Goal: Navigation & Orientation: Find specific page/section

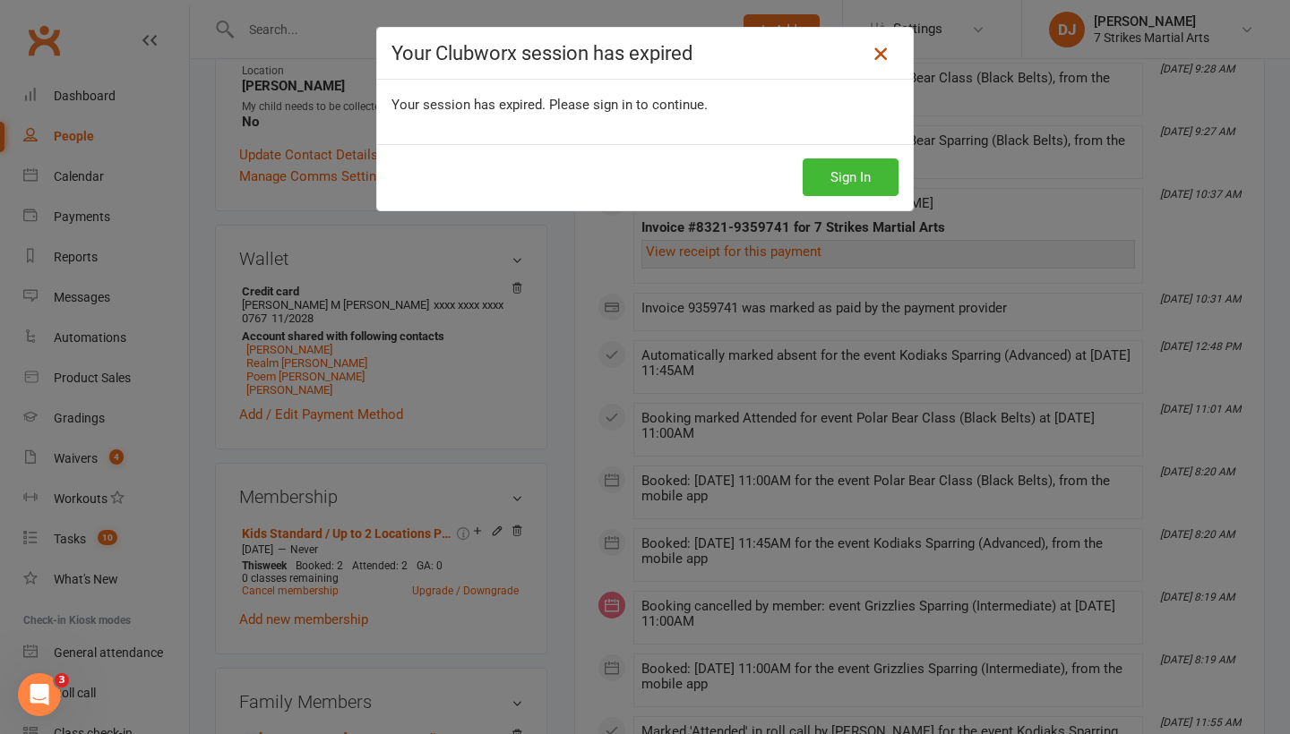
click at [871, 59] on icon at bounding box center [880, 53] width 21 height 21
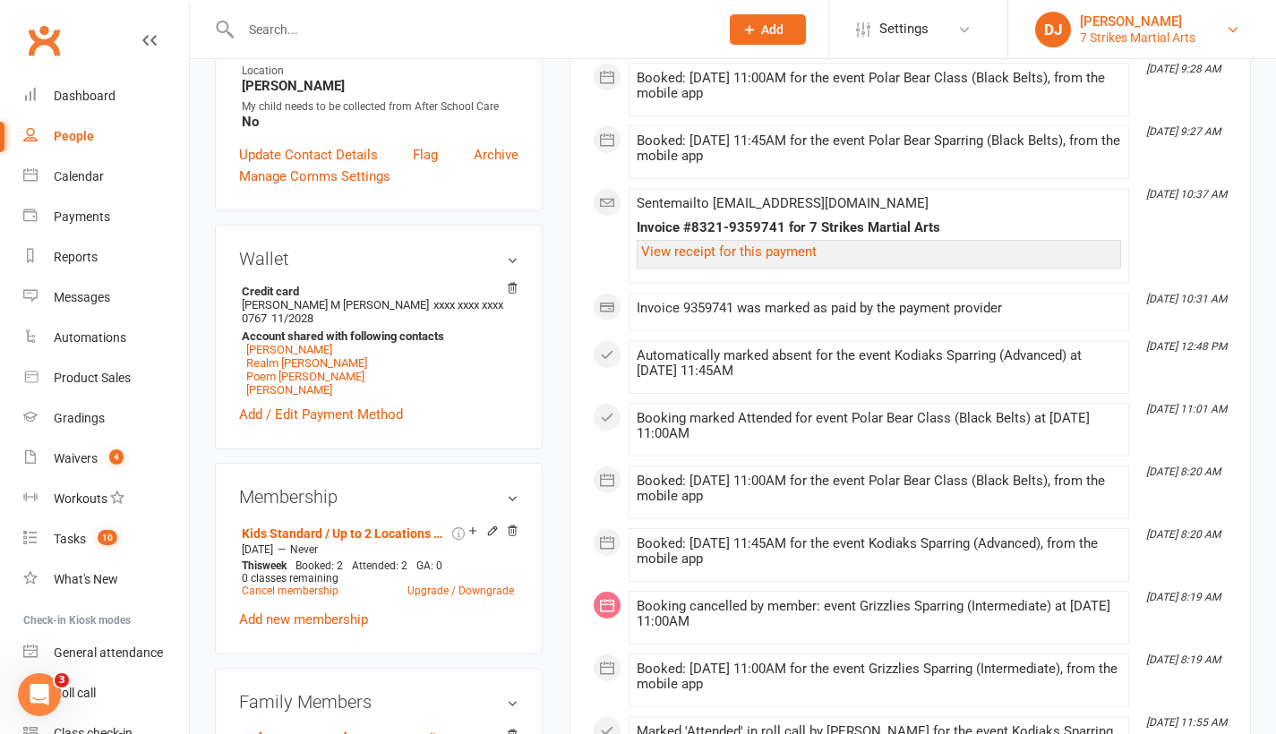
click at [1176, 30] on div "7 Strikes Martial Arts" at bounding box center [1138, 38] width 116 height 16
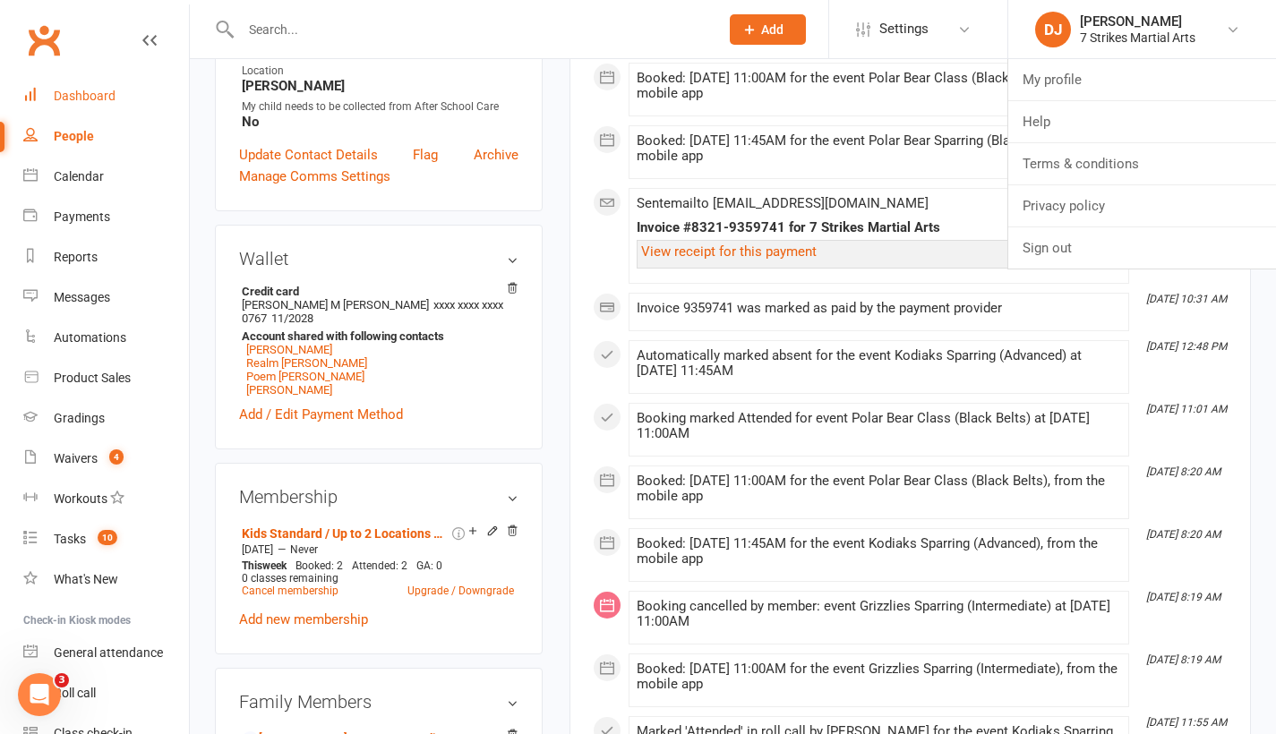
click at [109, 106] on link "Dashboard" at bounding box center [106, 96] width 166 height 40
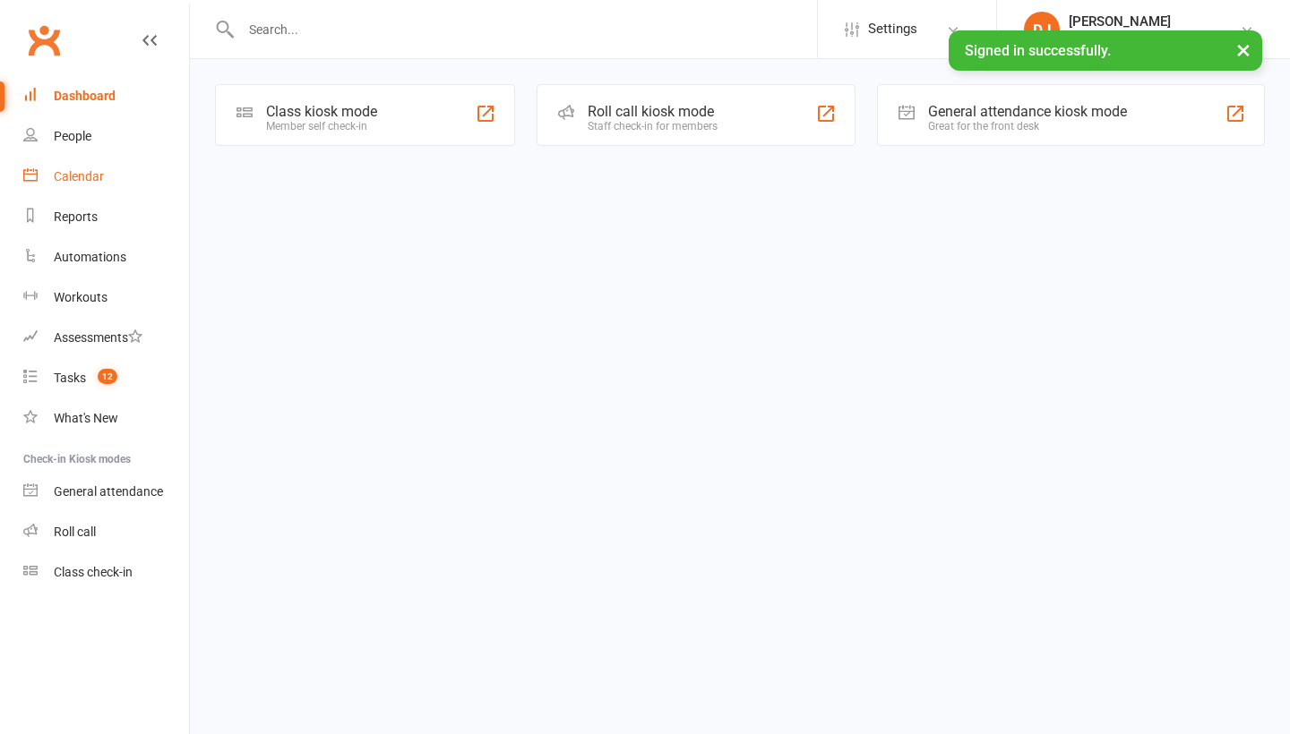
click at [85, 175] on div "Calendar" at bounding box center [79, 176] width 50 height 14
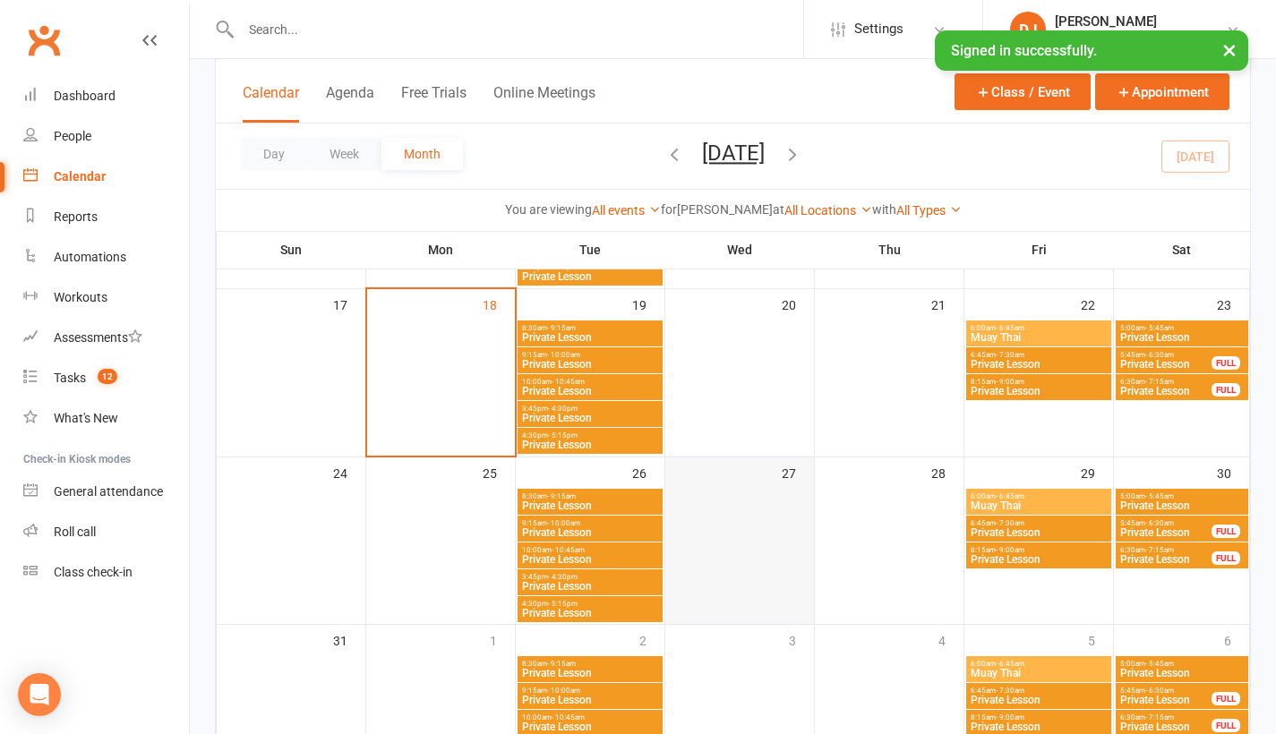
scroll to position [665, 0]
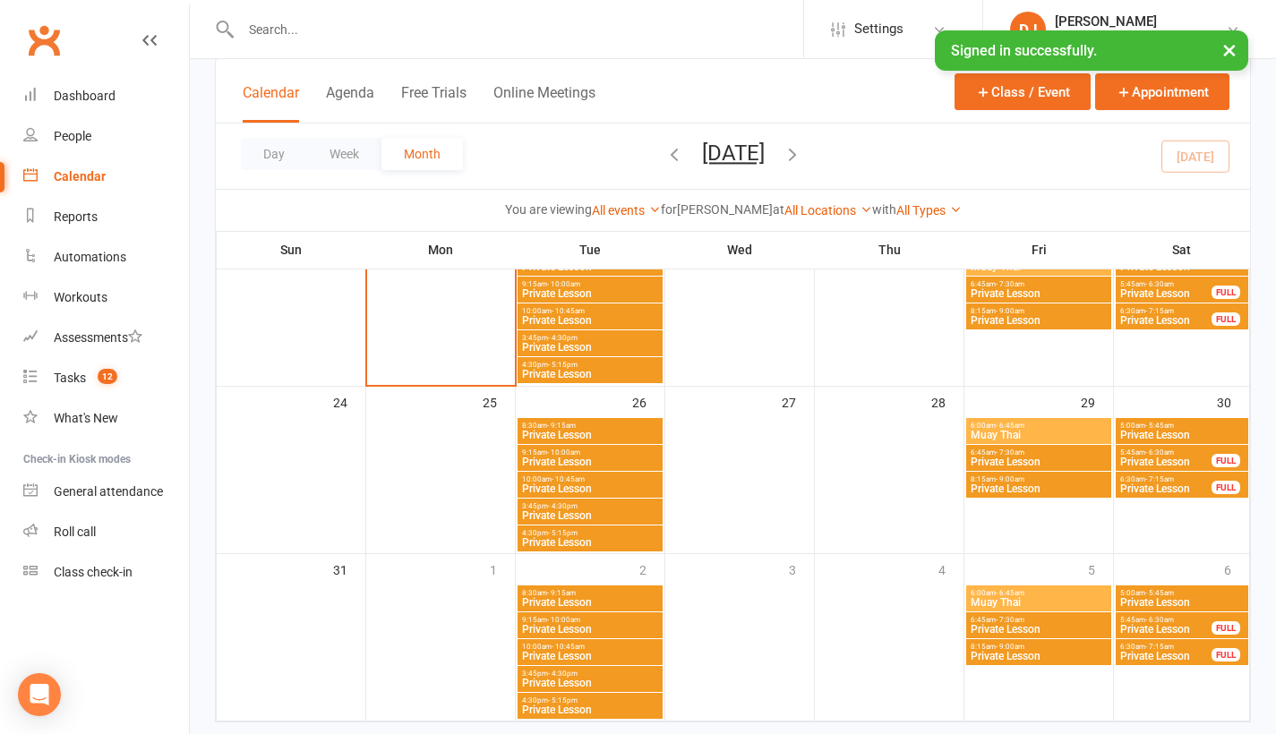
click at [1226, 51] on button "×" at bounding box center [1230, 49] width 32 height 39
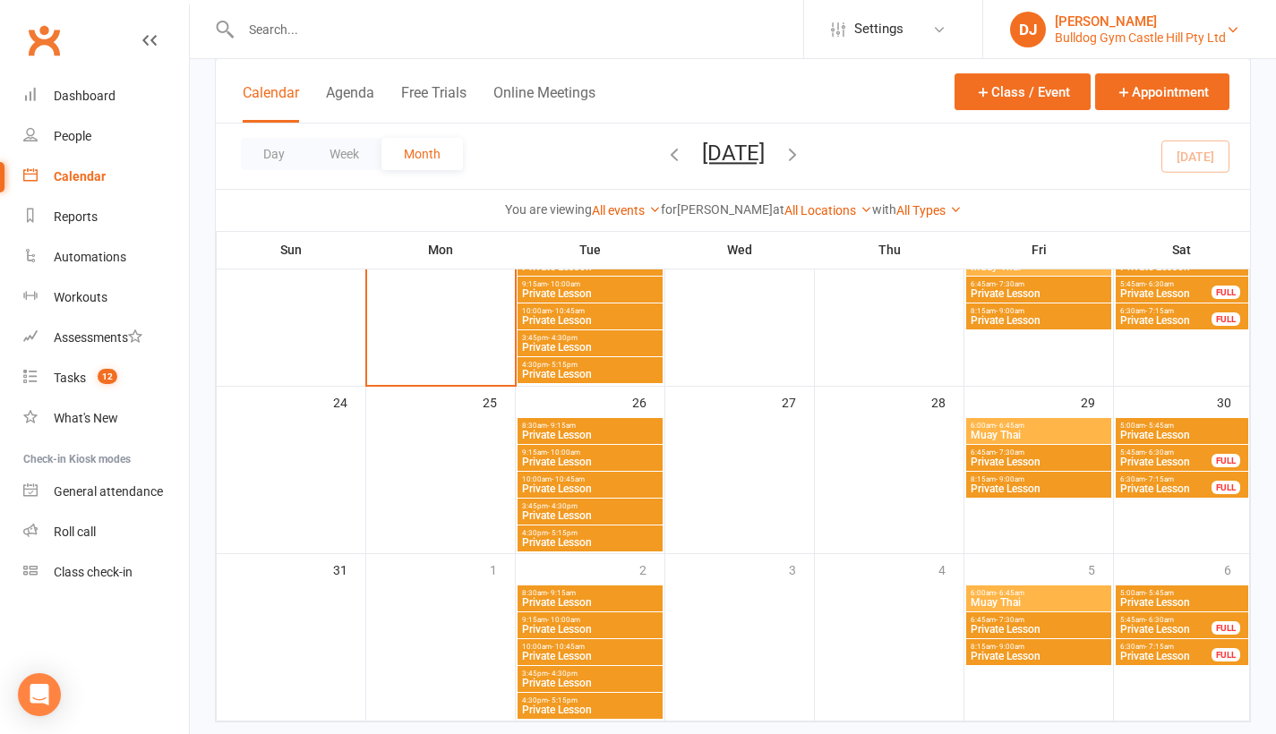
click at [1227, 42] on link "DJ Daniel Jancek Bulldog Gym Castle Hill Pty Ltd" at bounding box center [1129, 30] width 239 height 36
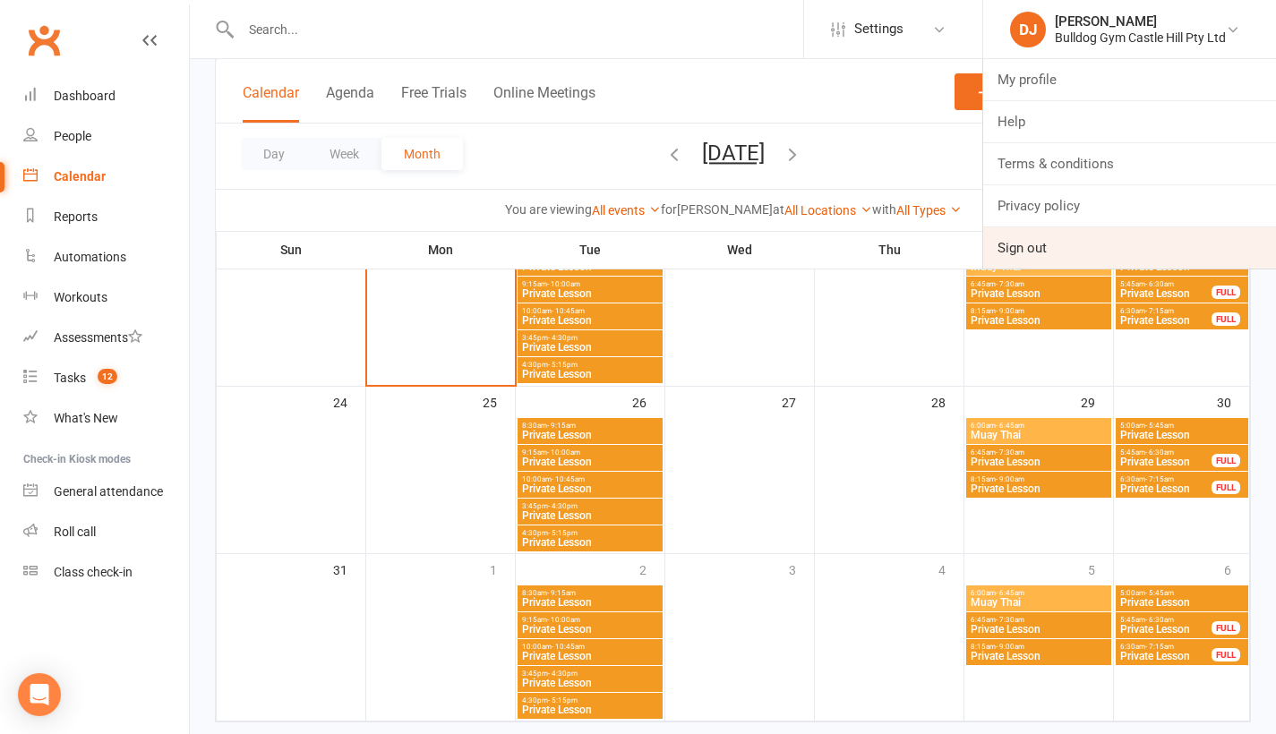
click at [1102, 247] on link "Sign out" at bounding box center [1129, 247] width 293 height 41
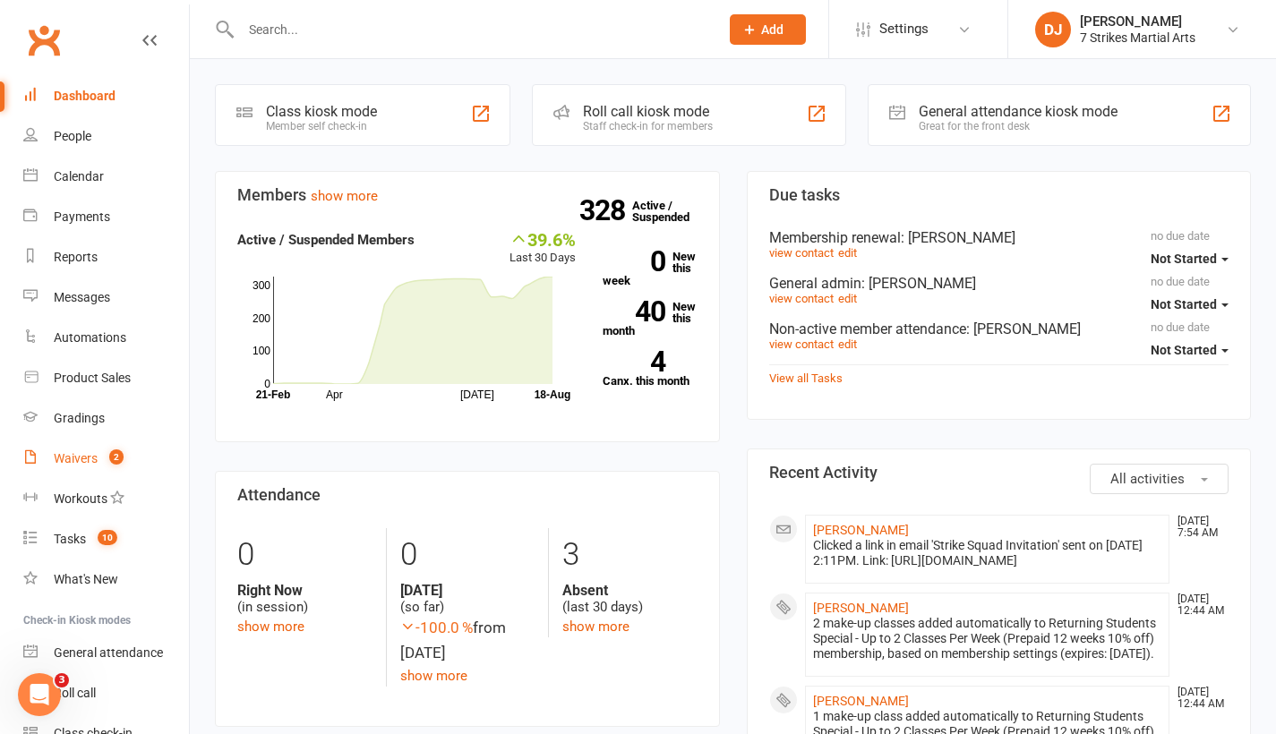
click at [91, 457] on div "Waivers" at bounding box center [76, 458] width 44 height 14
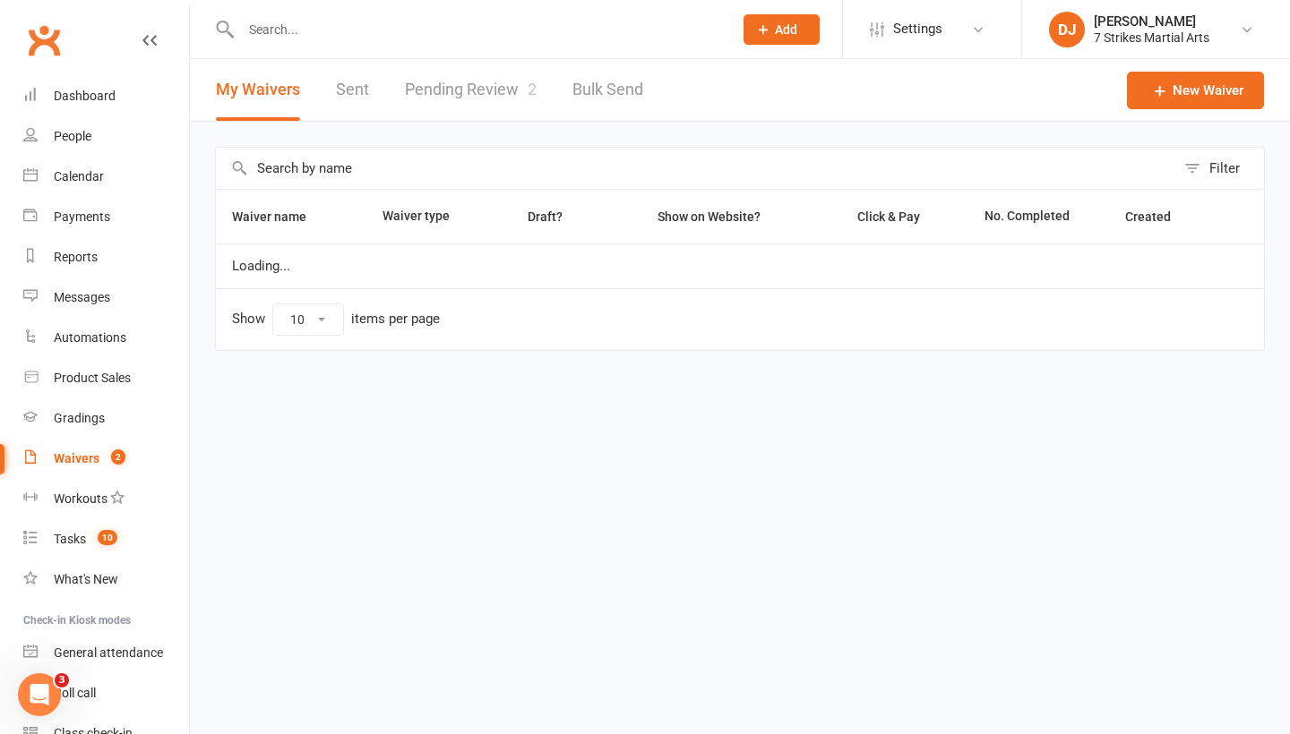
select select "25"
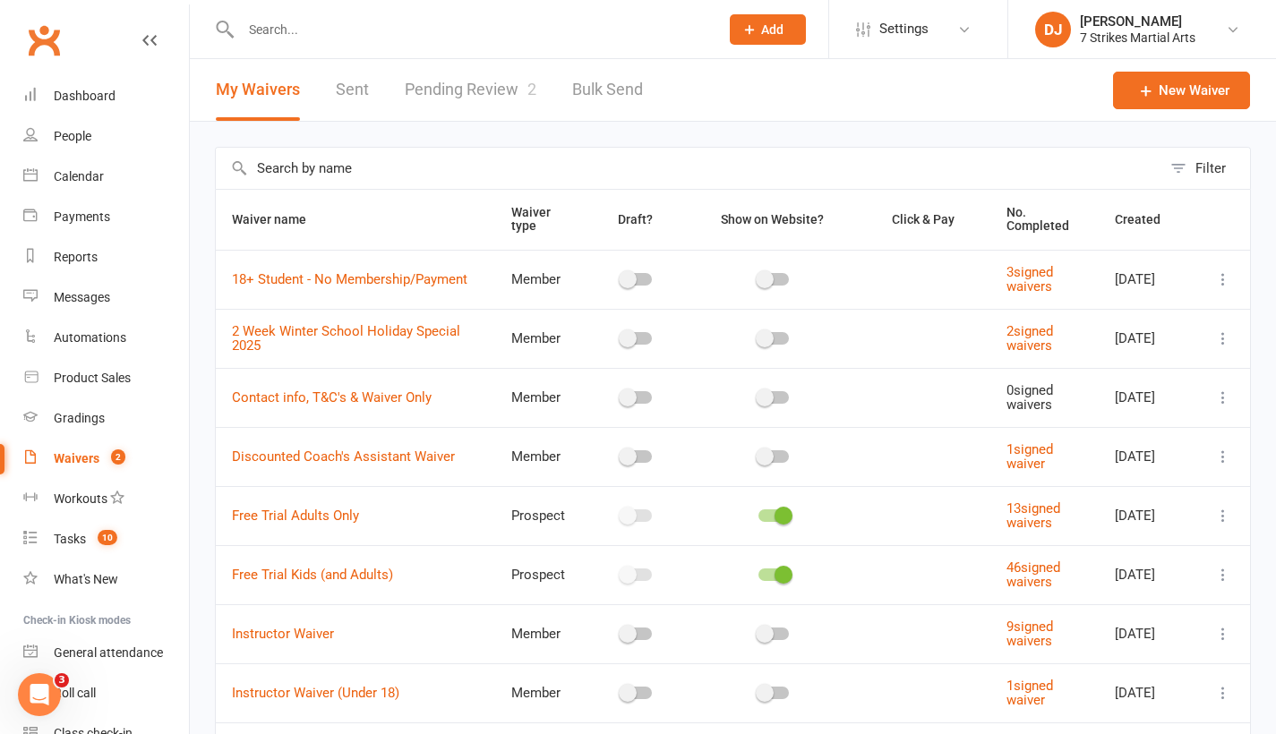
click at [465, 91] on link "Pending Review 2" at bounding box center [471, 90] width 132 height 62
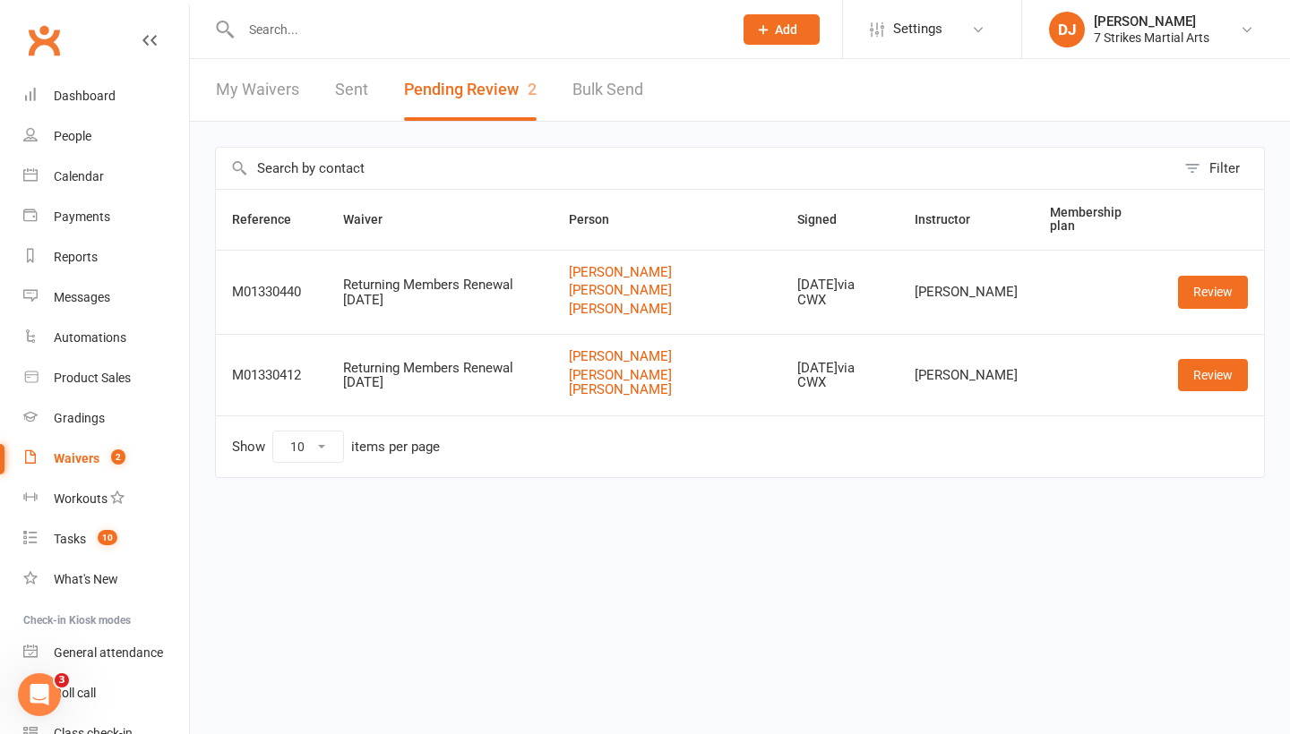
scroll to position [87, 0]
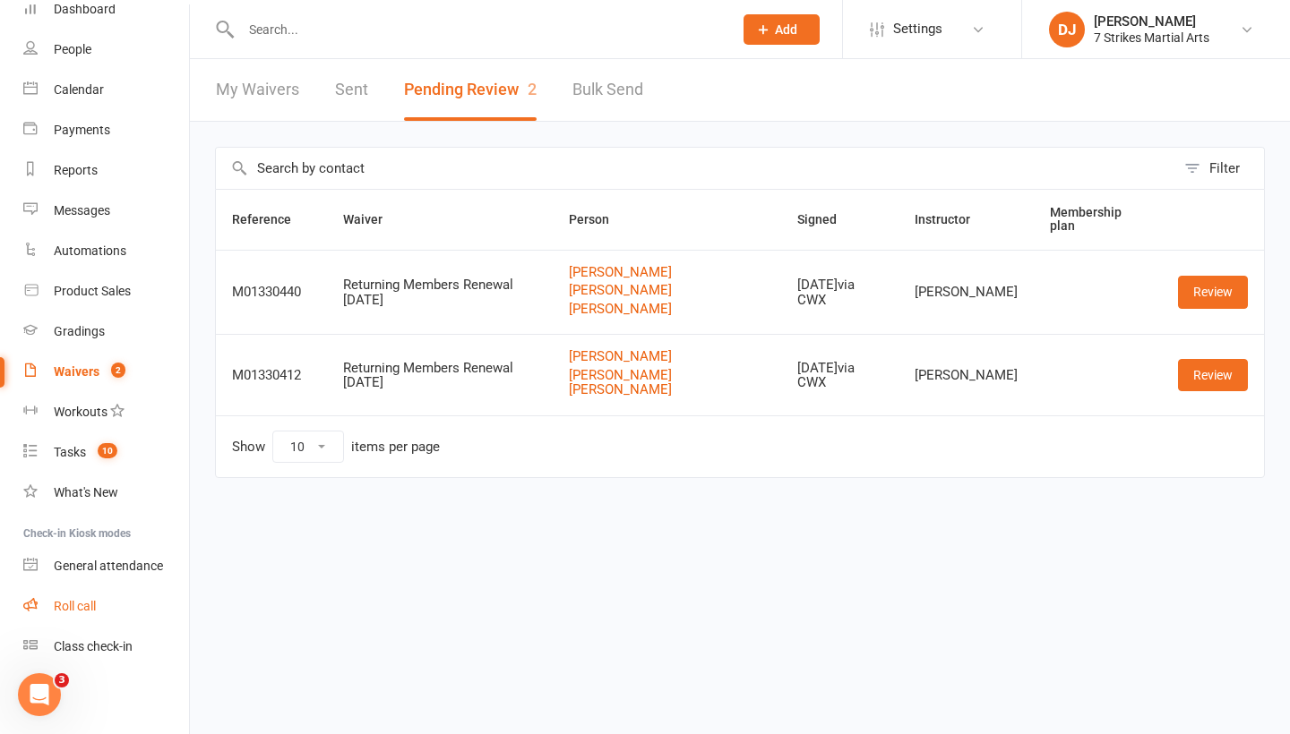
click at [74, 612] on div "Roll call" at bounding box center [75, 606] width 42 height 14
